Goal: Transaction & Acquisition: Subscribe to service/newsletter

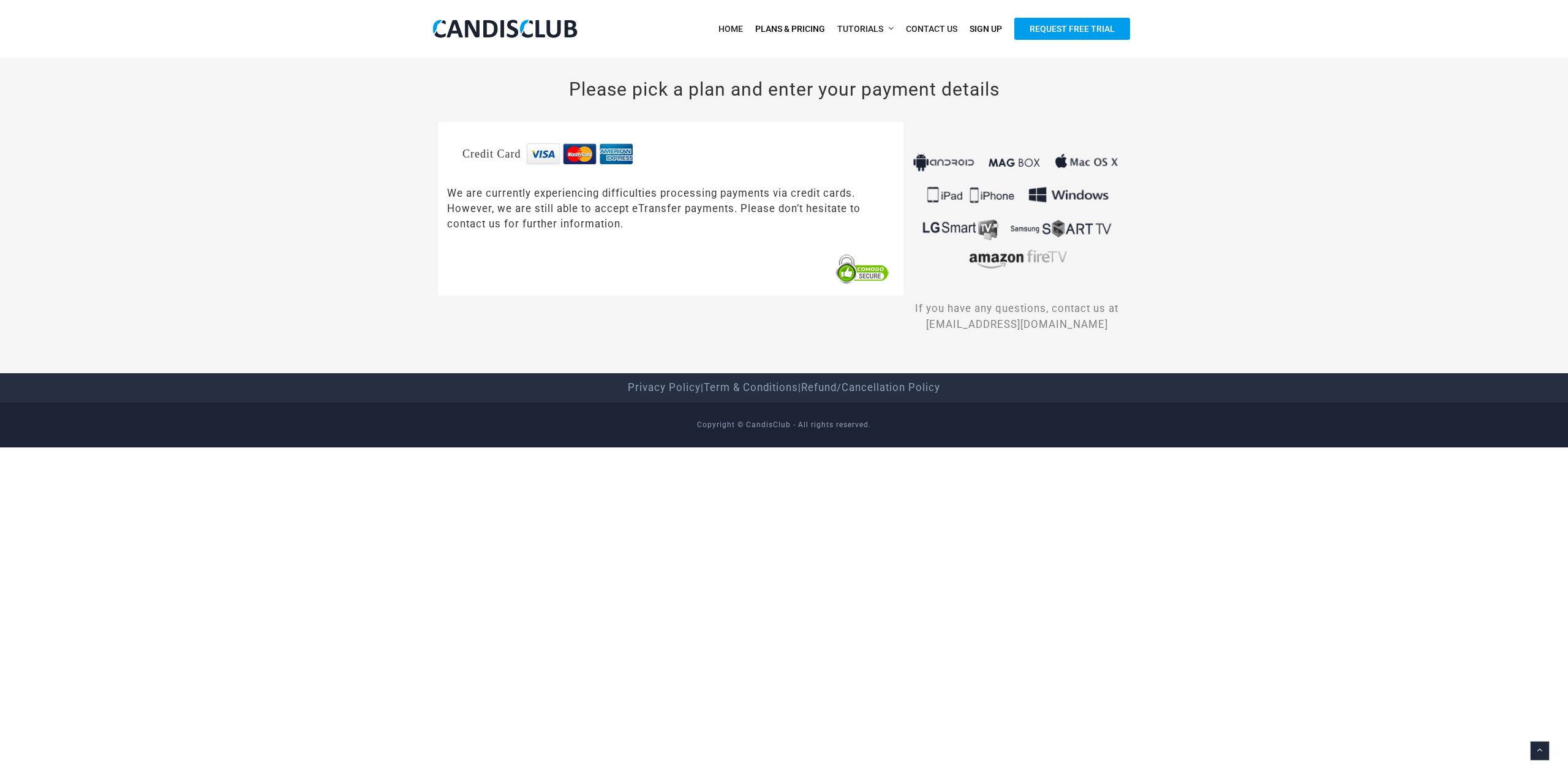
click at [807, 31] on span "Plans & Pricing" at bounding box center [790, 29] width 70 height 10
click at [1086, 30] on span "Request Free Trial" at bounding box center [1072, 29] width 116 height 22
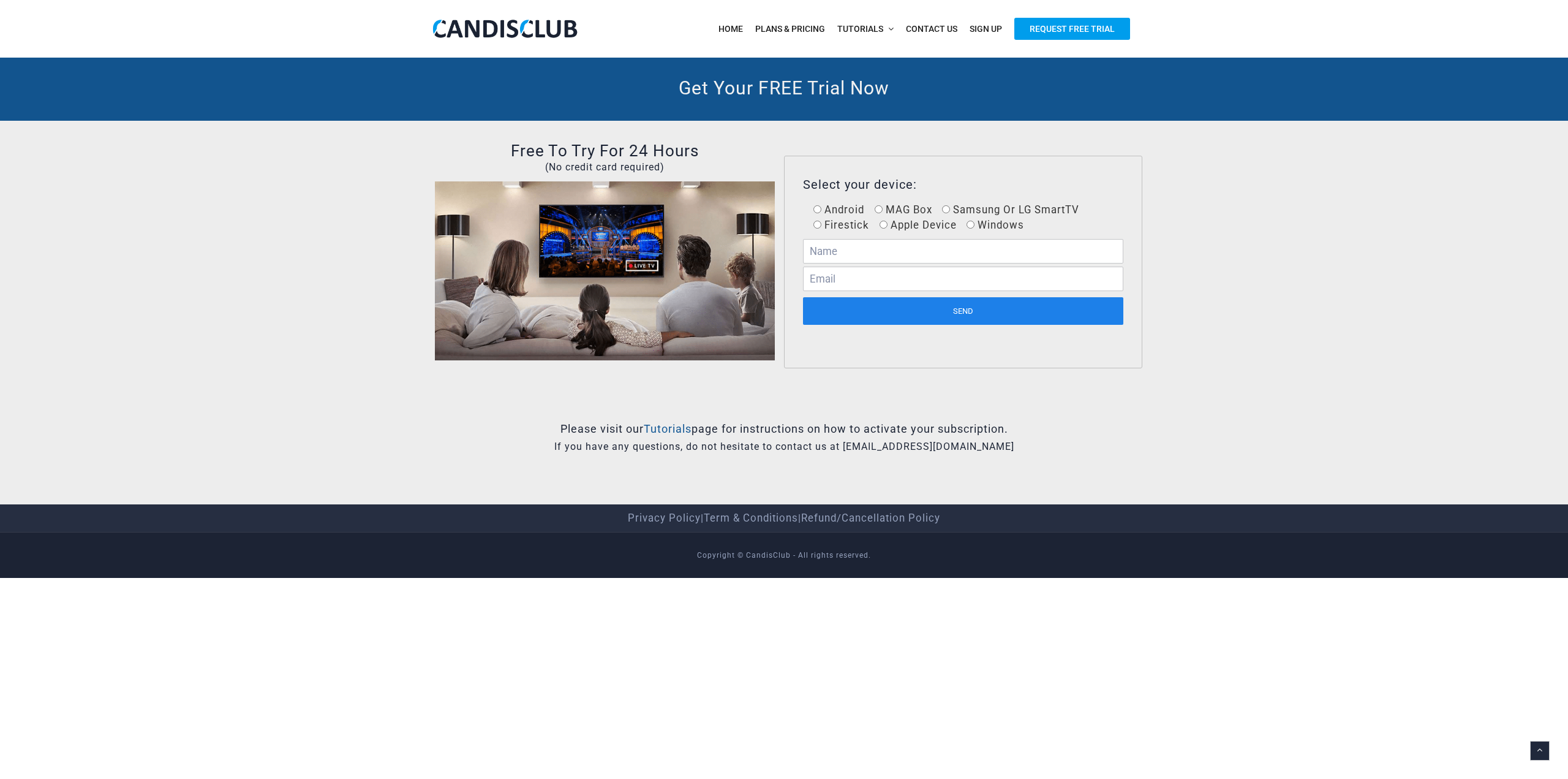
click at [990, 211] on span "Samsung Or LG SmartTV" at bounding box center [1015, 209] width 130 height 12
click at [950, 211] on input "Samsung Or LG SmartTV" at bounding box center [946, 209] width 8 height 8
radio input "true"
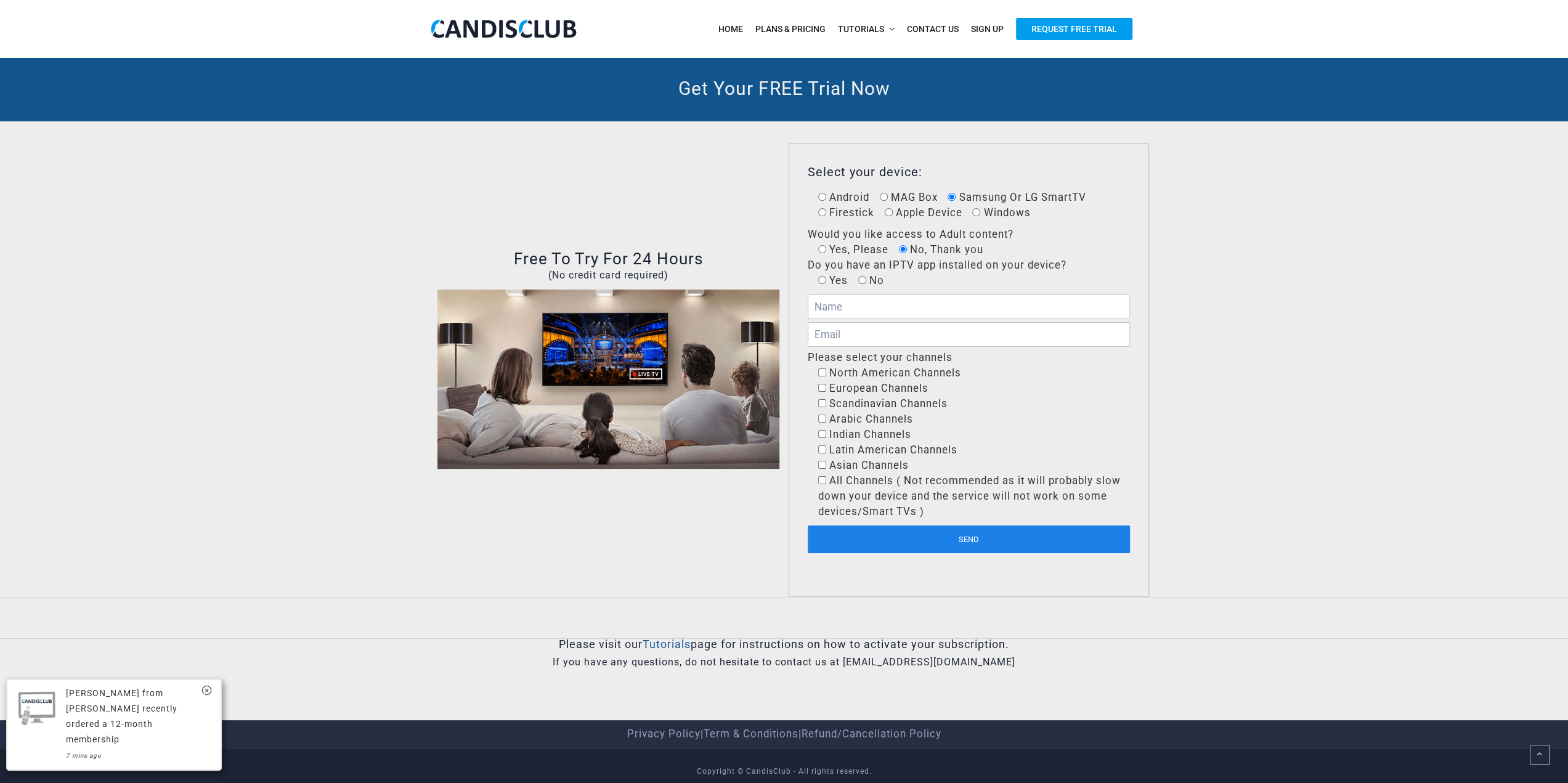
click at [824, 280] on input "Yes" at bounding box center [822, 280] width 8 height 8
radio input "true"
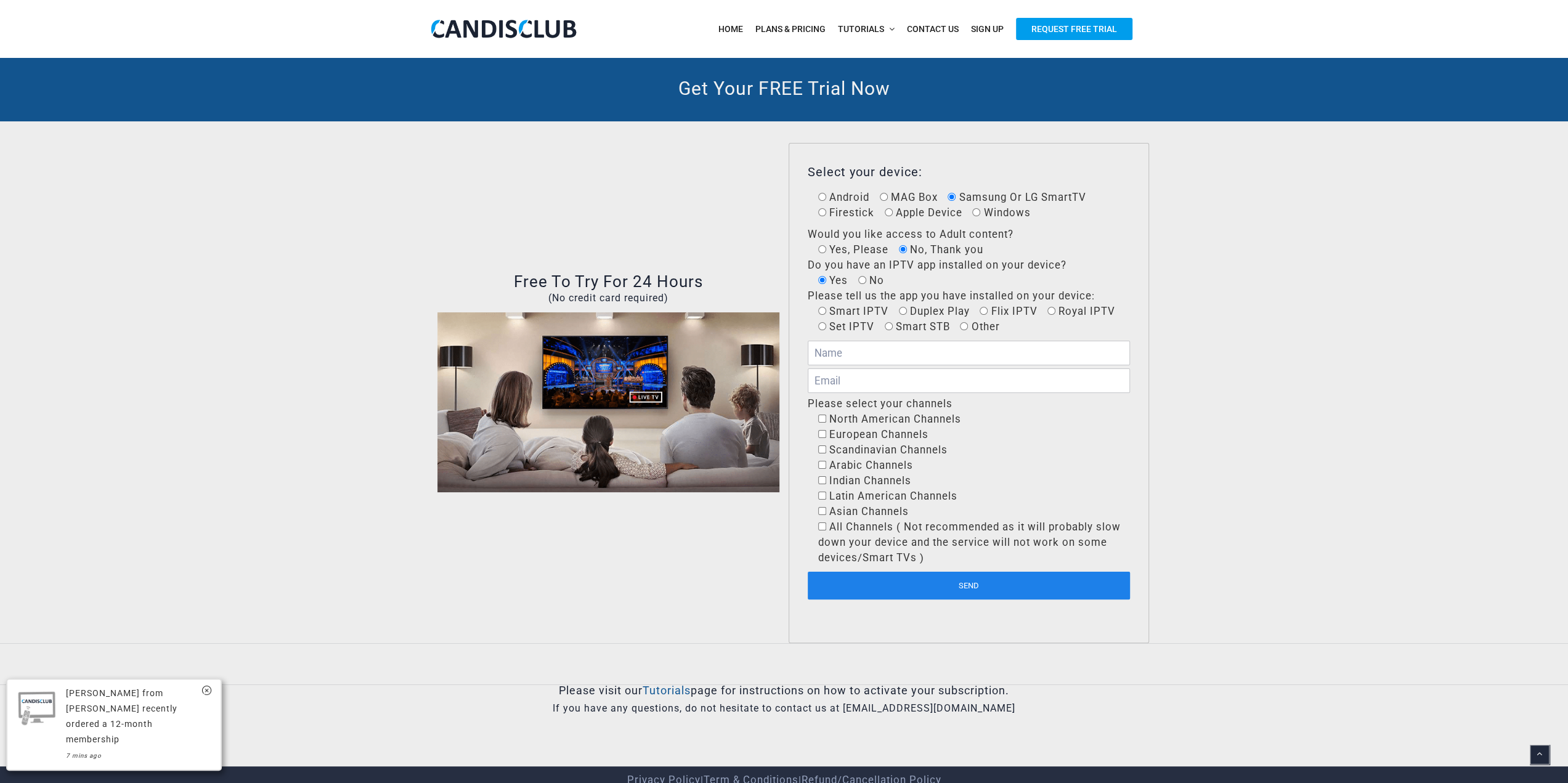
click at [842, 311] on span "Smart IPTV" at bounding box center [857, 311] width 62 height 12
click at [826, 311] on input "Smart IPTV" at bounding box center [822, 311] width 8 height 8
radio input "true"
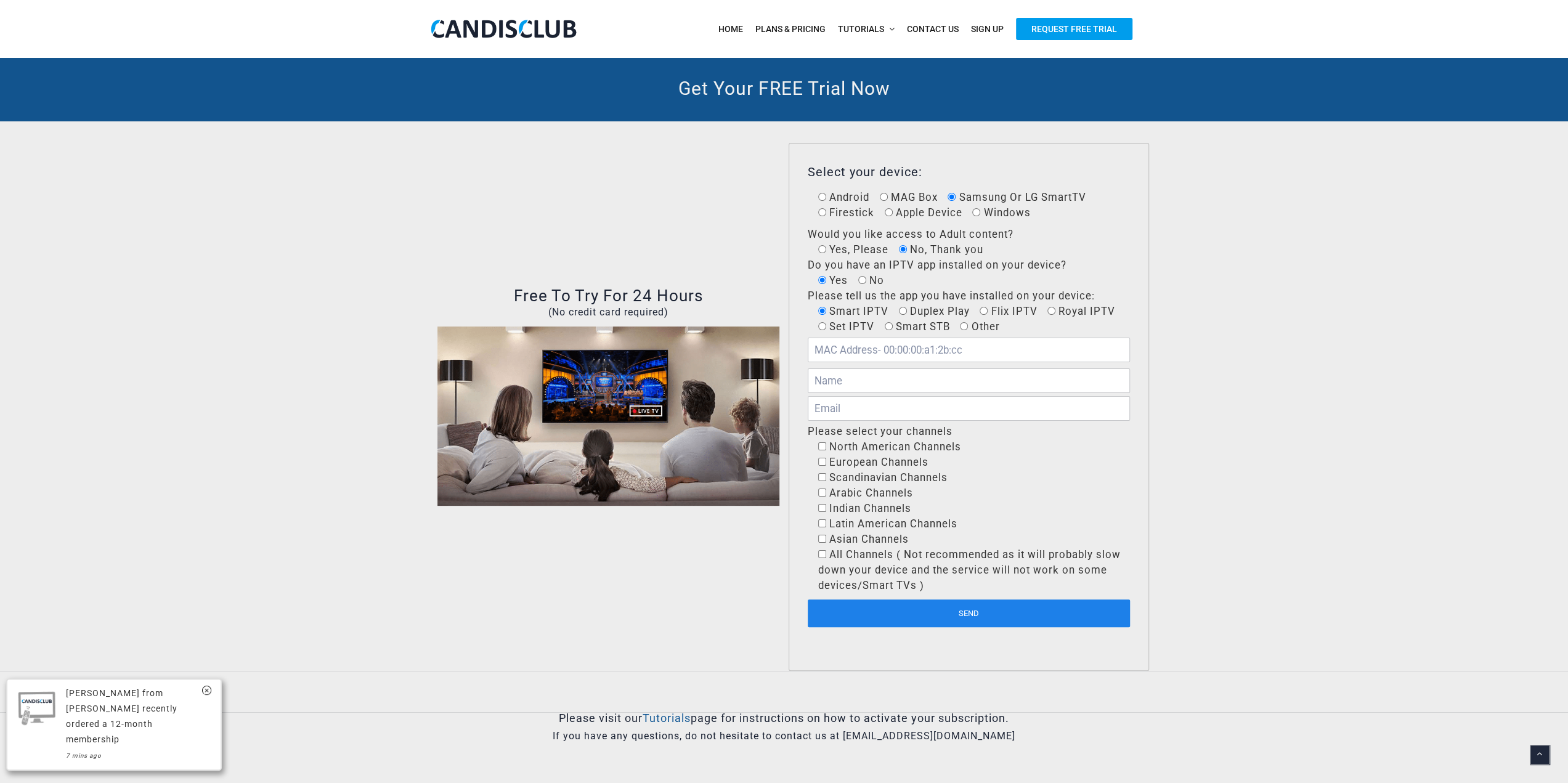
click at [854, 341] on input "text" at bounding box center [969, 350] width 322 height 25
click at [905, 387] on input "text" at bounding box center [969, 381] width 322 height 25
type input "Kelvin"
click at [928, 402] on input "email" at bounding box center [969, 409] width 322 height 25
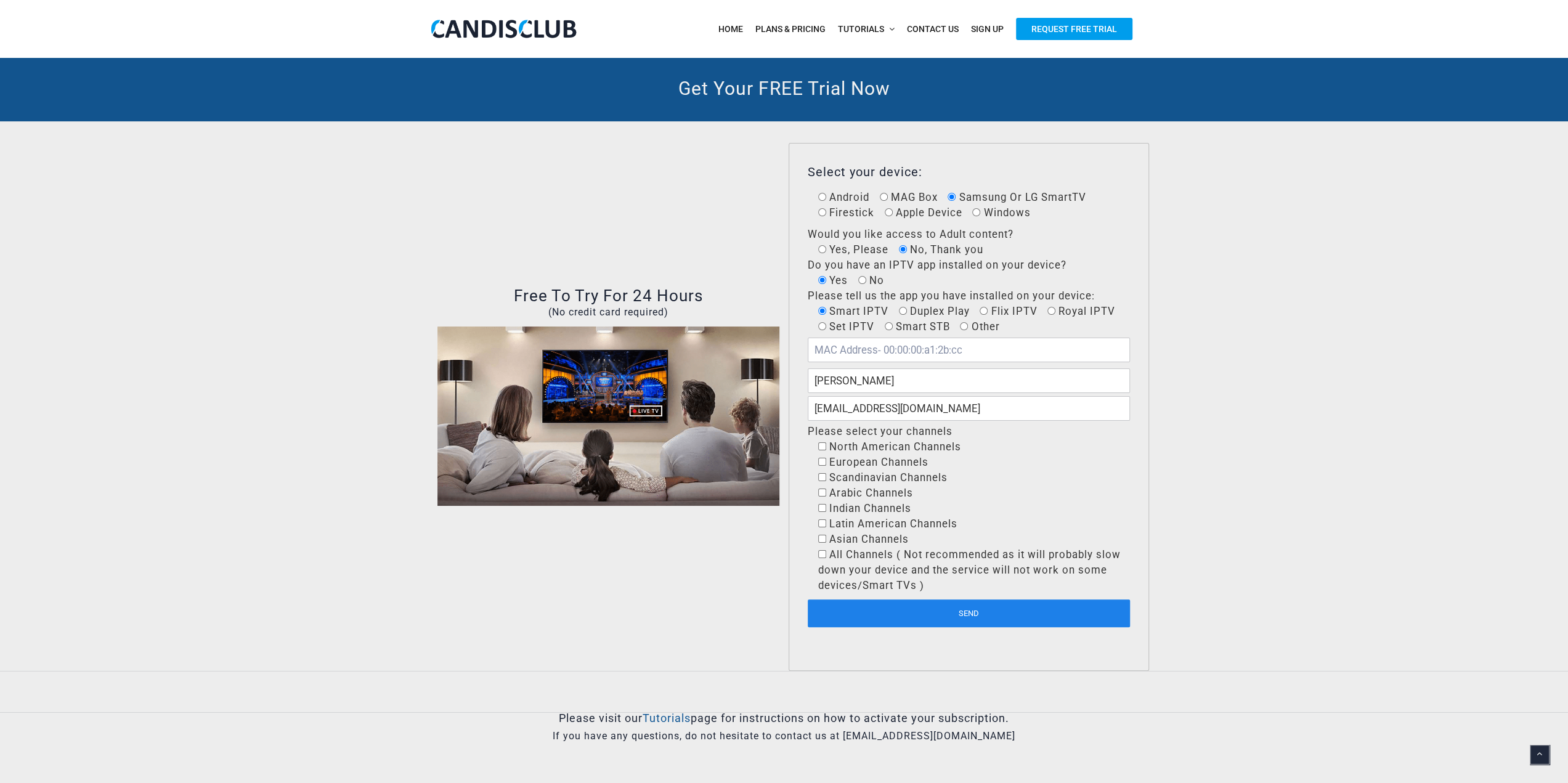
type input "kelvinaangela@gmail.com"
click at [1087, 458] on span "European Channels" at bounding box center [974, 462] width 311 height 15
click at [870, 448] on span "North American Channels" at bounding box center [893, 446] width 135 height 12
click at [826, 448] on input"] "North American Channels" at bounding box center [822, 446] width 8 height 8
checkbox input"] "true"
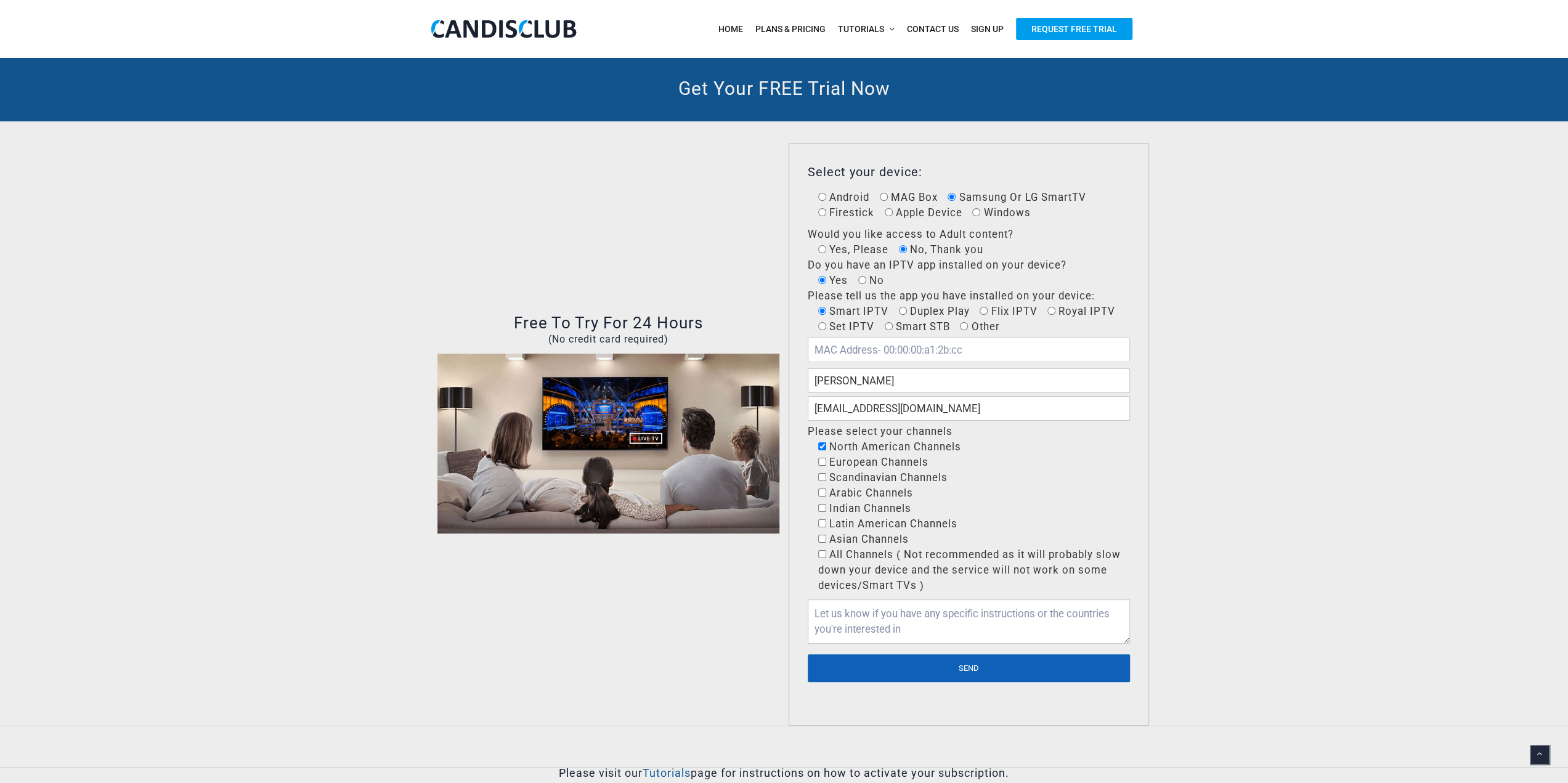
click at [970, 666] on input "Send" at bounding box center [969, 668] width 322 height 27
